Goal: Navigation & Orientation: Find specific page/section

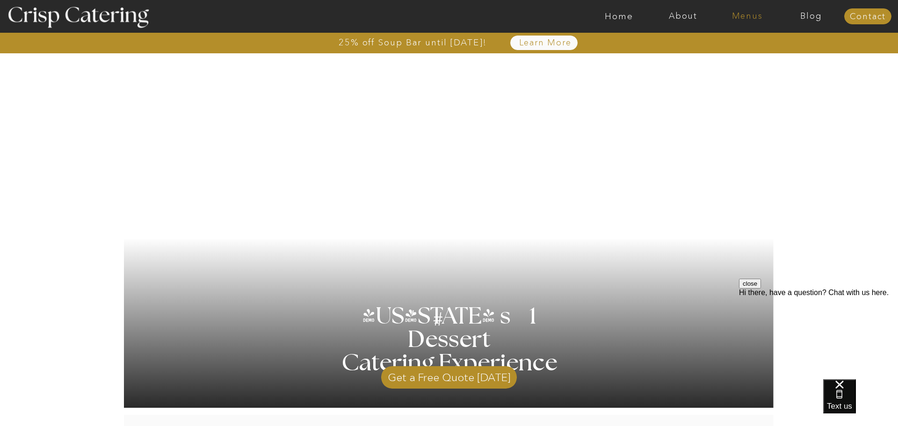
click at [745, 20] on nav "Menus" at bounding box center [747, 16] width 64 height 9
click at [740, 59] on nav "Winter (Sep-Feb)" at bounding box center [746, 55] width 77 height 9
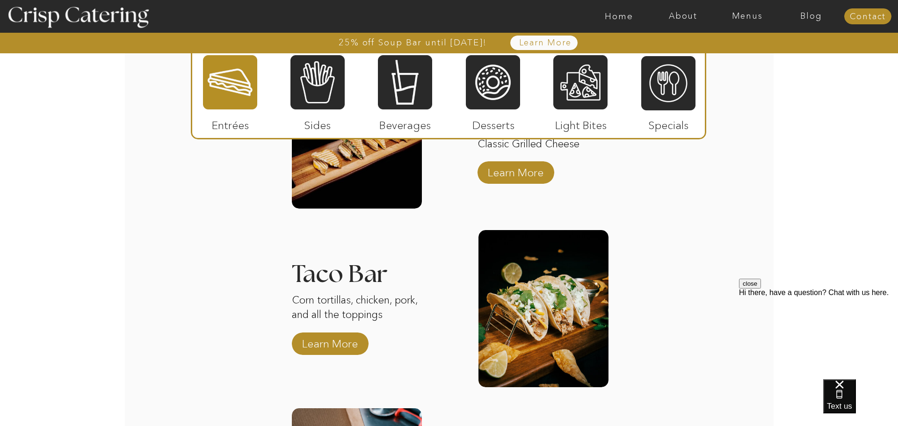
scroll to position [1268, 0]
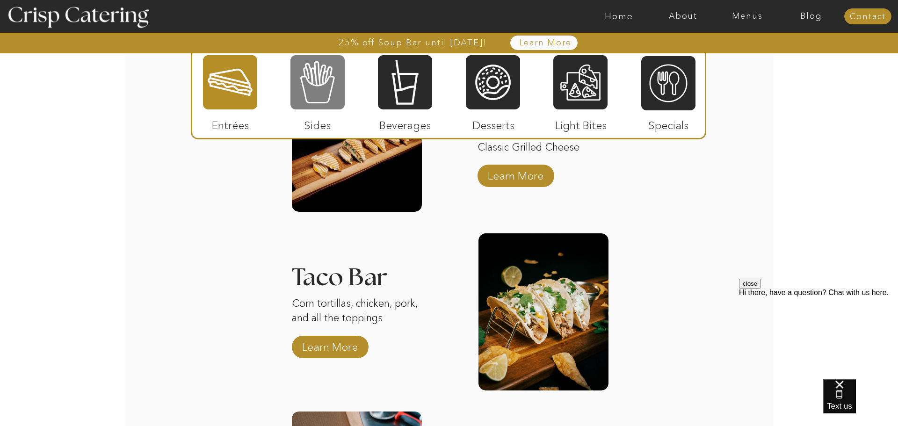
click at [326, 96] on div at bounding box center [317, 82] width 54 height 56
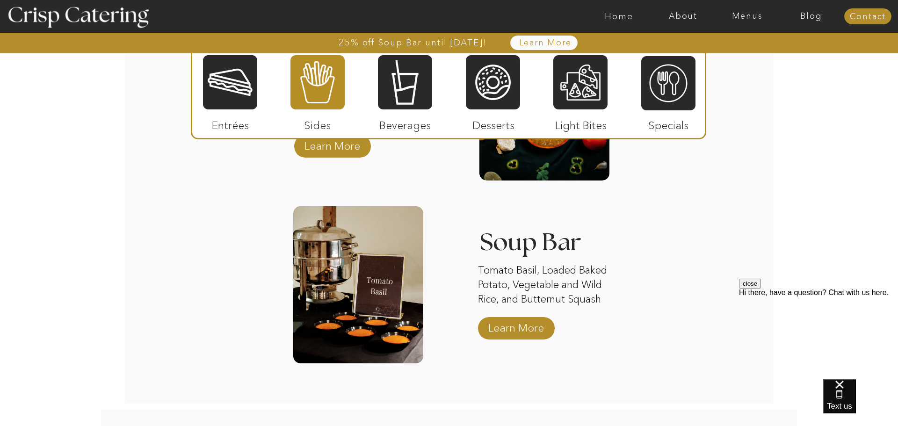
scroll to position [1666, 0]
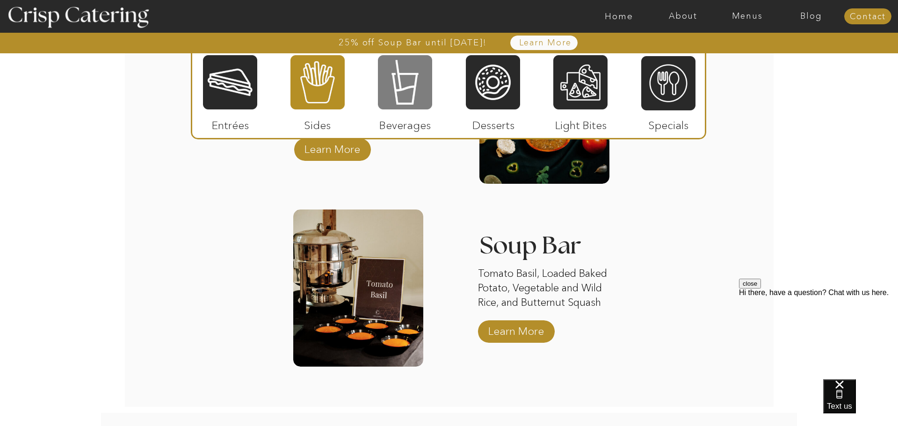
click at [413, 74] on div at bounding box center [405, 82] width 54 height 56
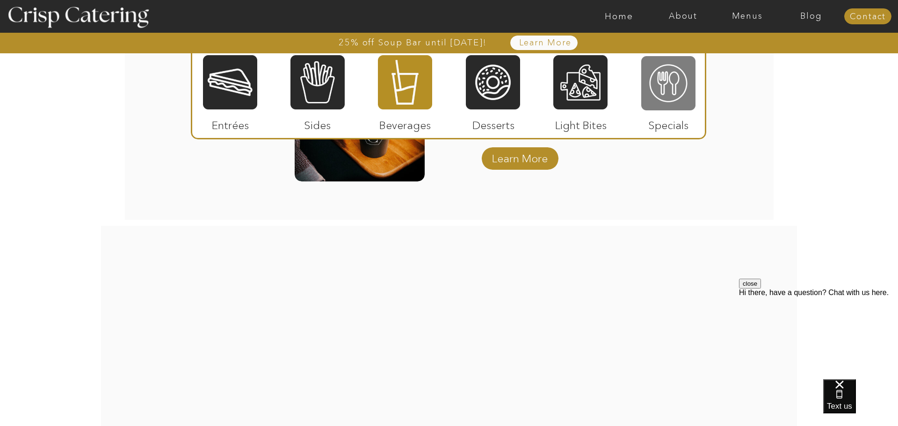
click at [658, 85] on div at bounding box center [668, 83] width 54 height 56
